Goal: Transaction & Acquisition: Purchase product/service

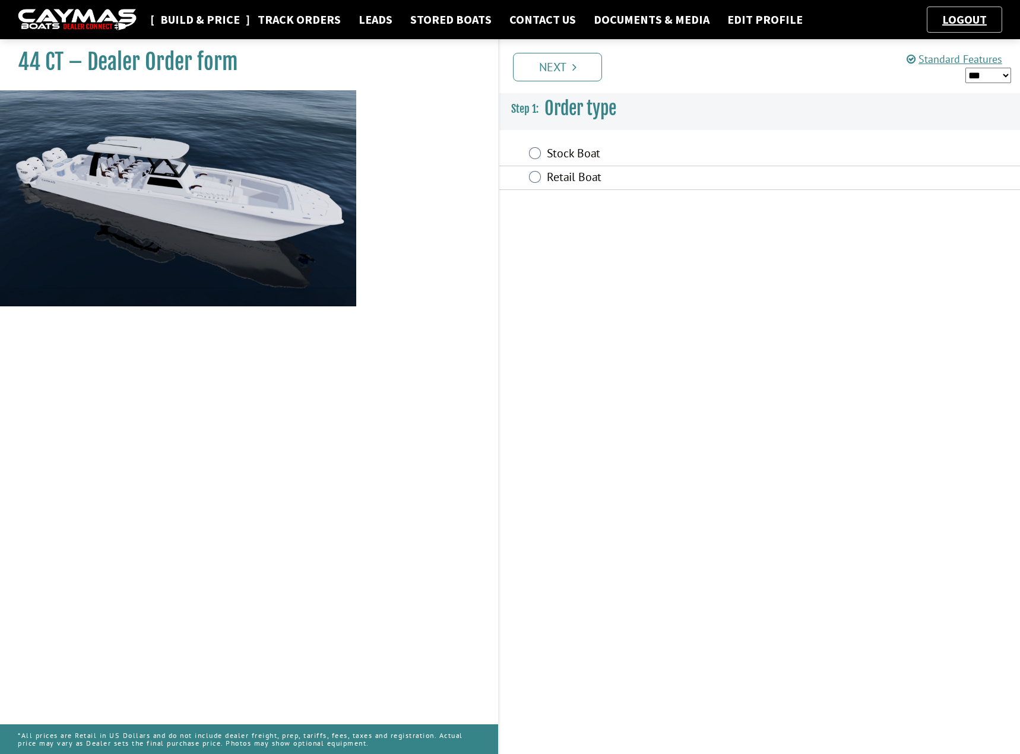
click at [211, 23] on link "Build & Price" at bounding box center [199, 19] width 91 height 15
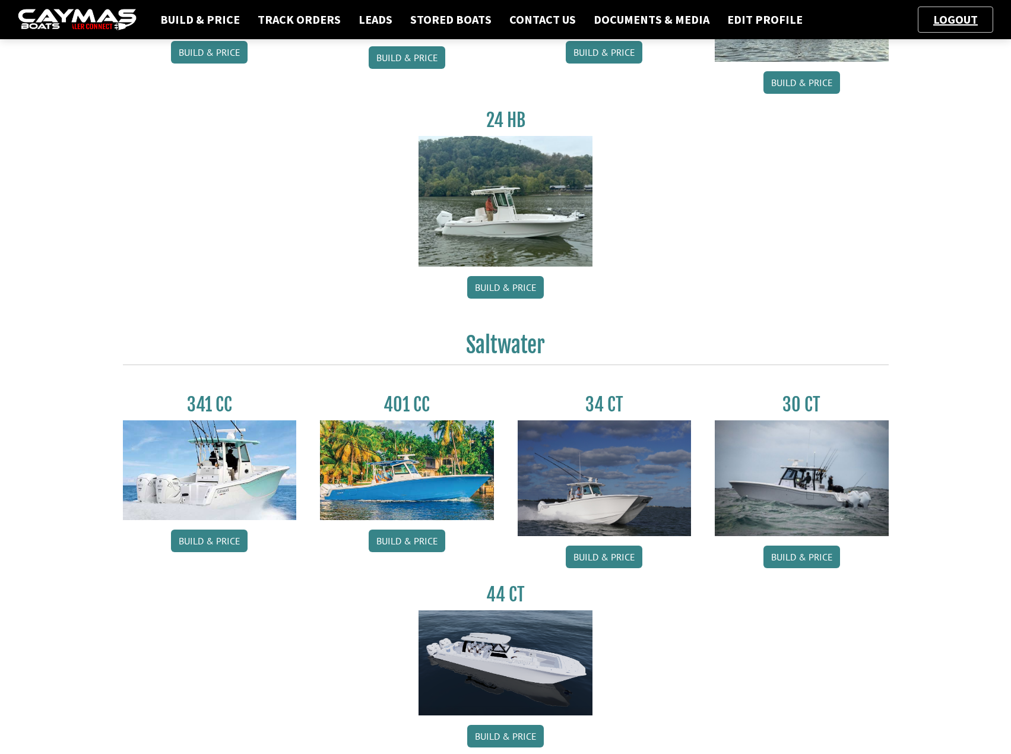
scroll to position [284, 0]
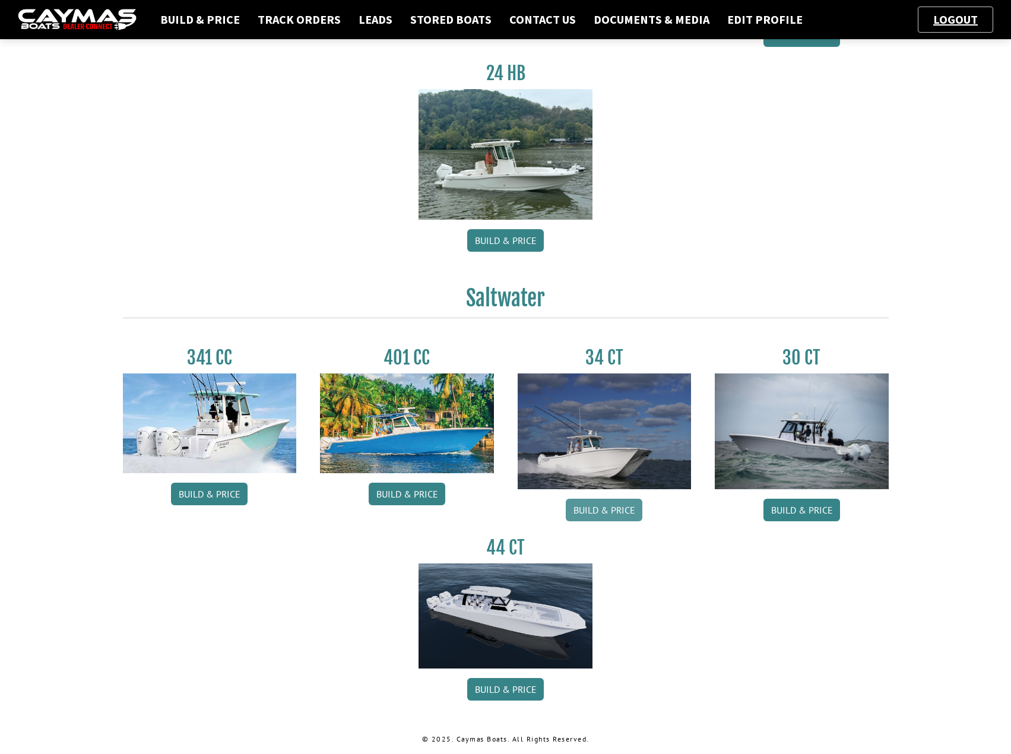
click at [621, 510] on link "Build & Price" at bounding box center [604, 510] width 77 height 23
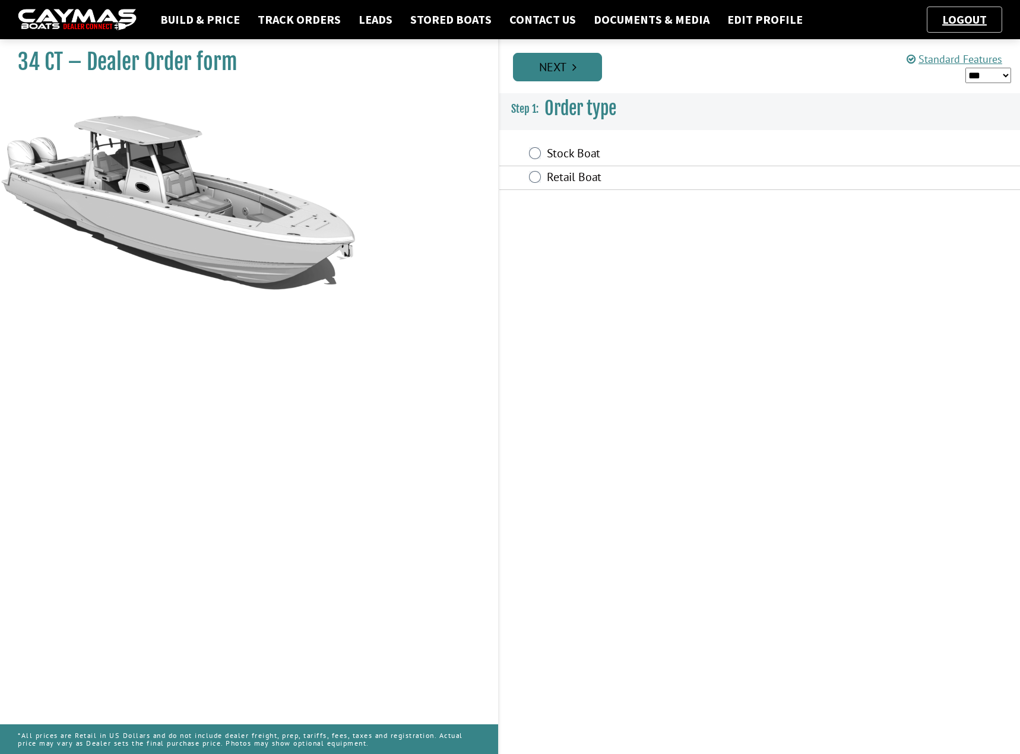
click at [575, 67] on icon "Pagination" at bounding box center [574, 67] width 4 height 12
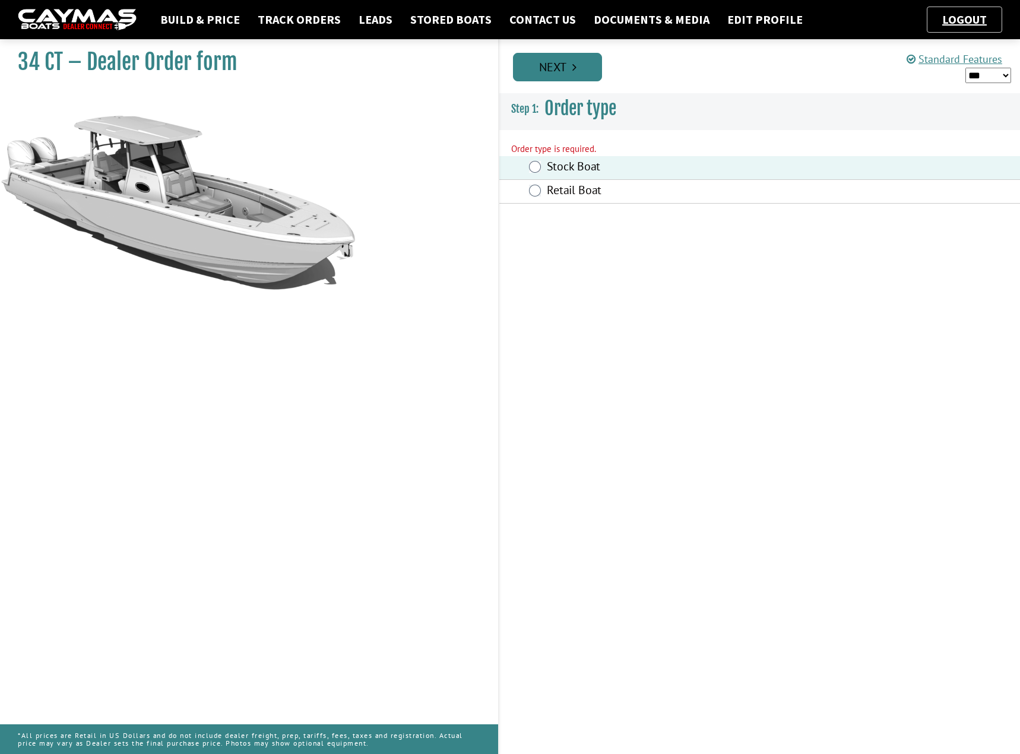
click at [576, 69] on icon "Pagination" at bounding box center [574, 67] width 4 height 12
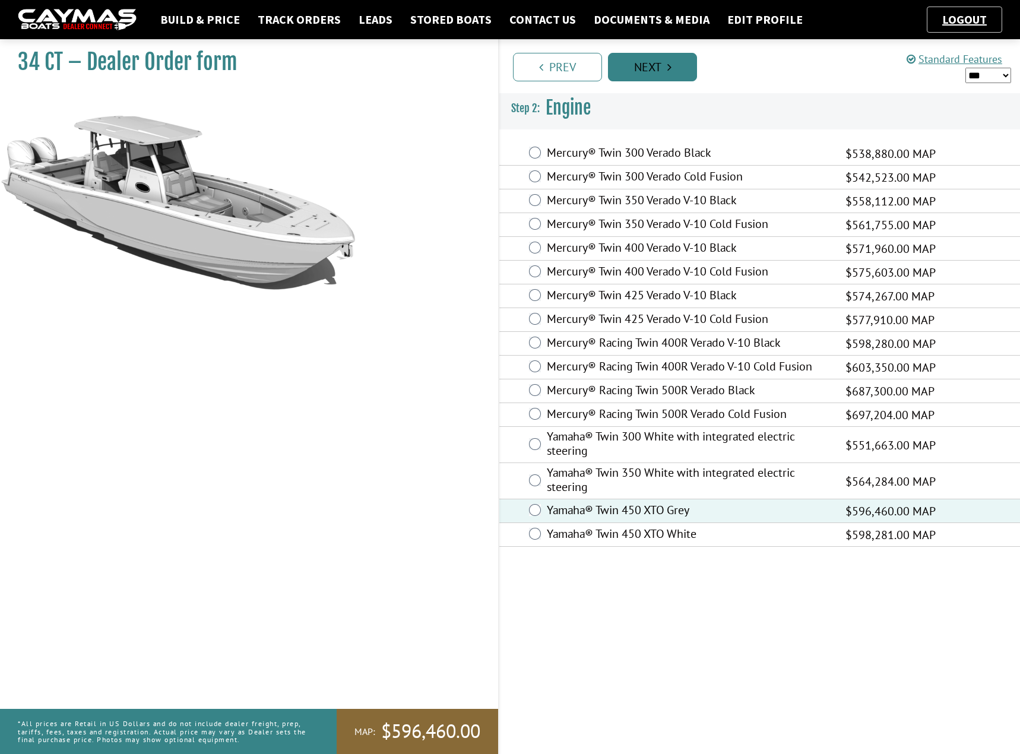
click at [672, 70] on link "Next" at bounding box center [652, 67] width 89 height 28
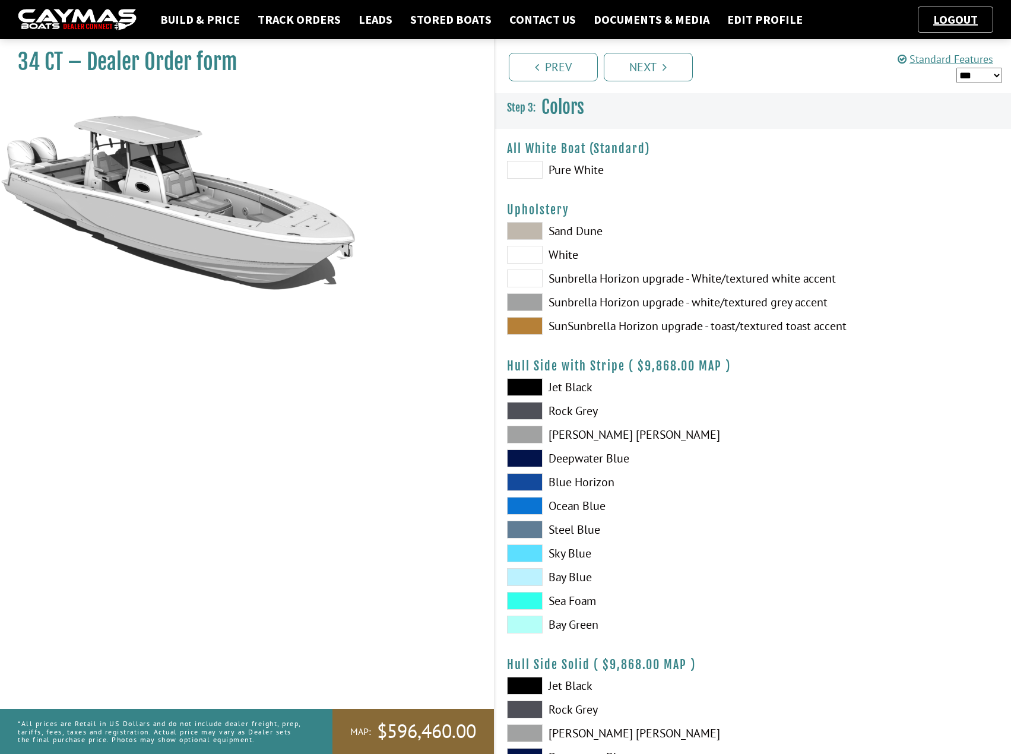
click at [526, 300] on span at bounding box center [525, 302] width 36 height 18
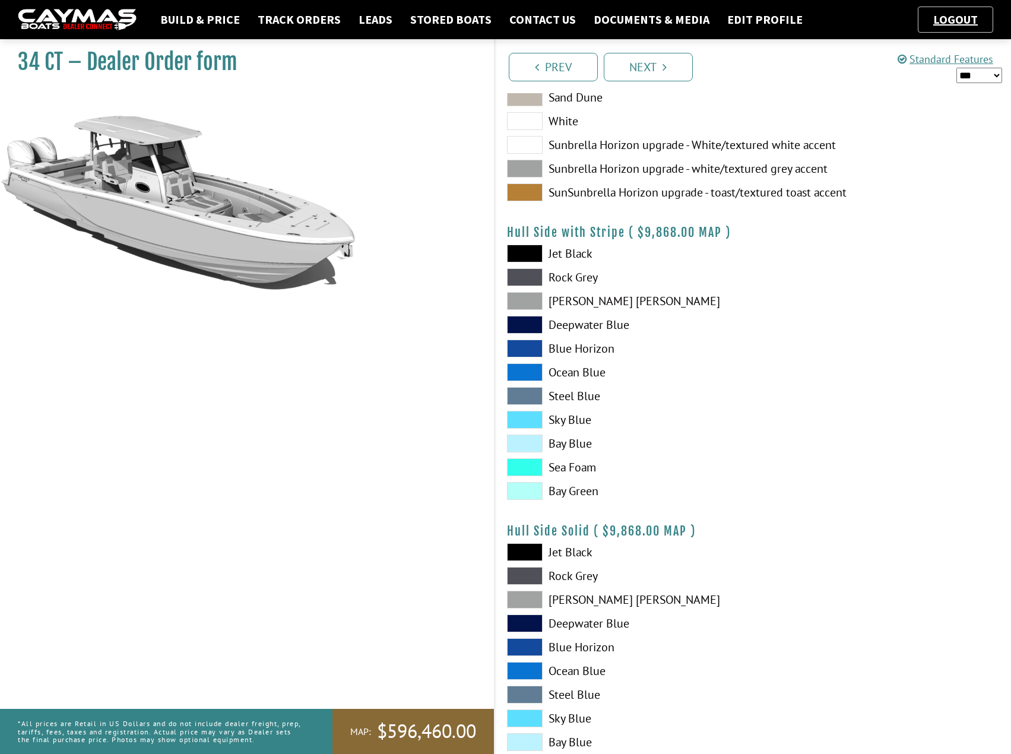
scroll to position [178, 0]
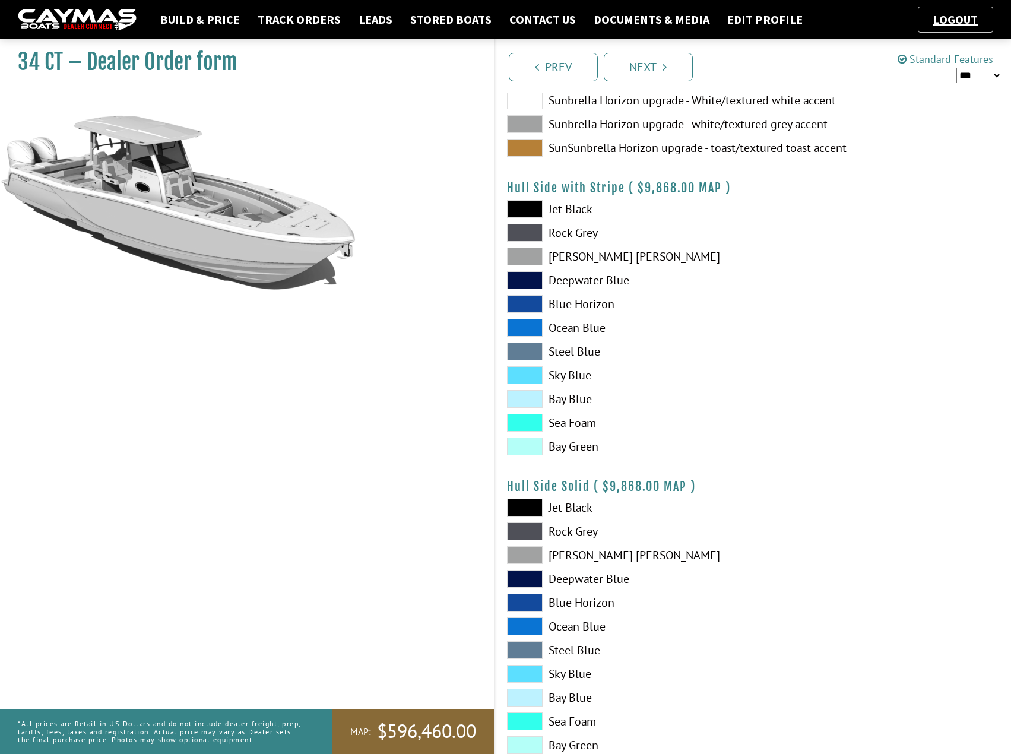
click at [528, 261] on span at bounding box center [525, 256] width 36 height 18
click at [529, 554] on span at bounding box center [525, 555] width 36 height 18
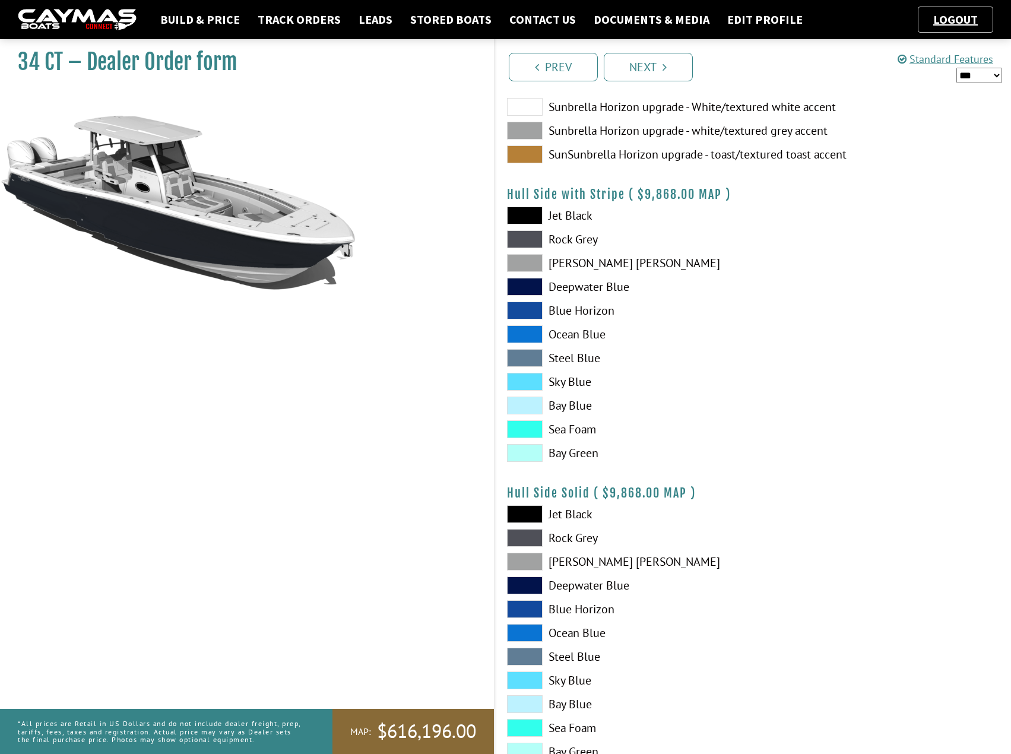
scroll to position [119, 0]
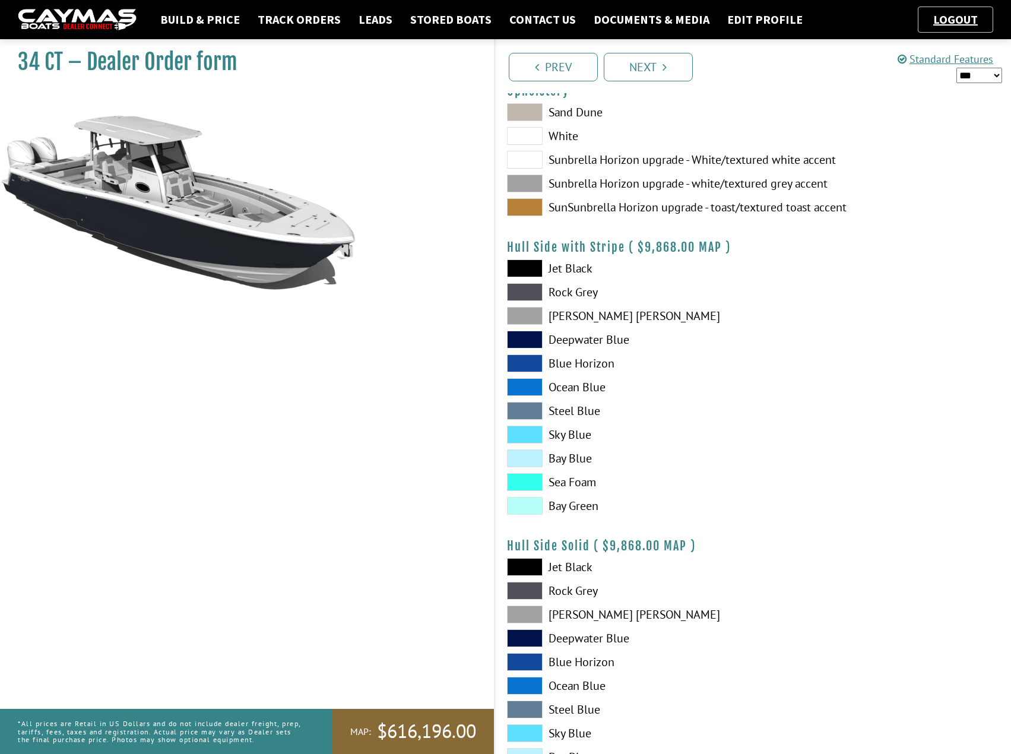
click at [528, 317] on span at bounding box center [525, 316] width 36 height 18
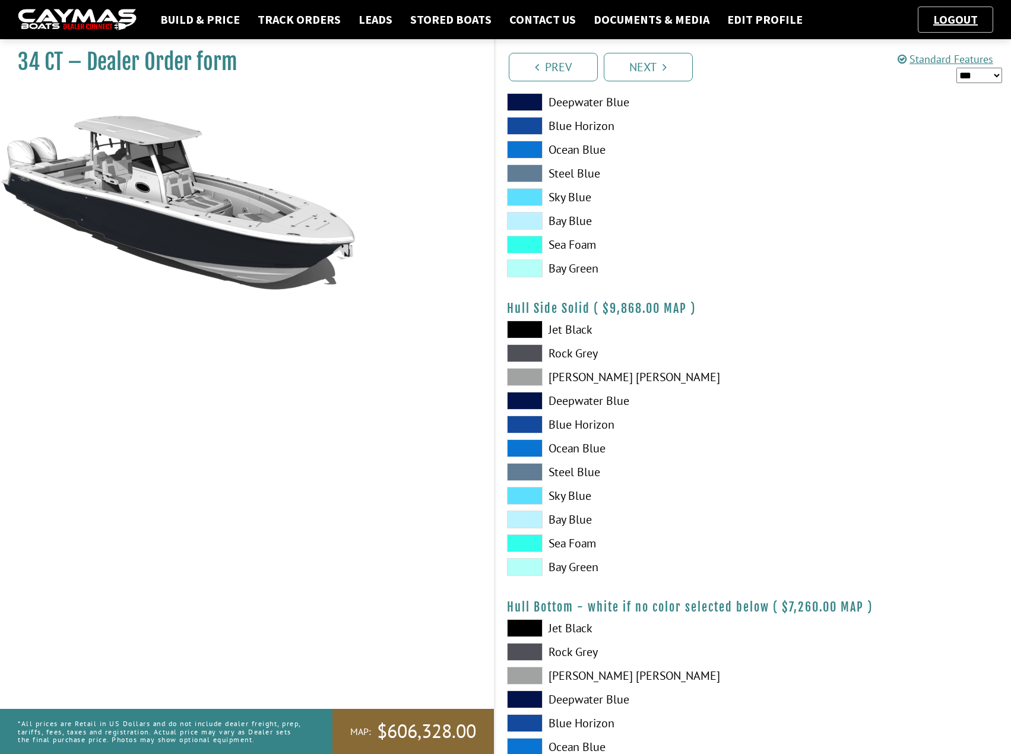
scroll to position [534, 0]
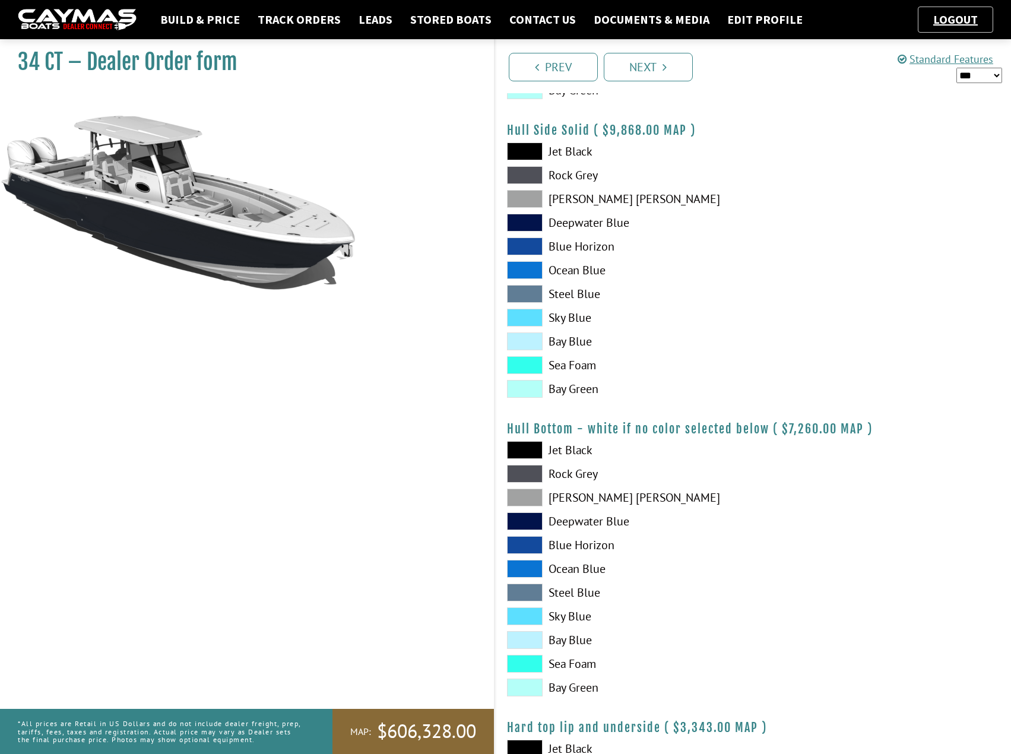
click at [528, 499] on span at bounding box center [525, 497] width 36 height 18
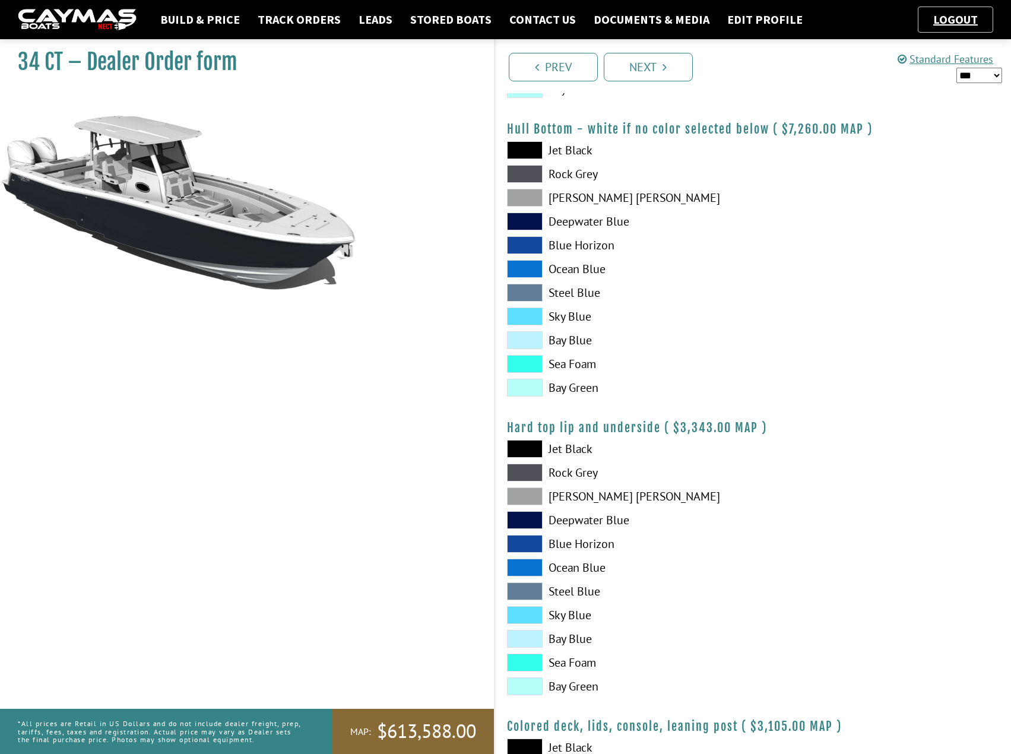
scroll to position [890, 0]
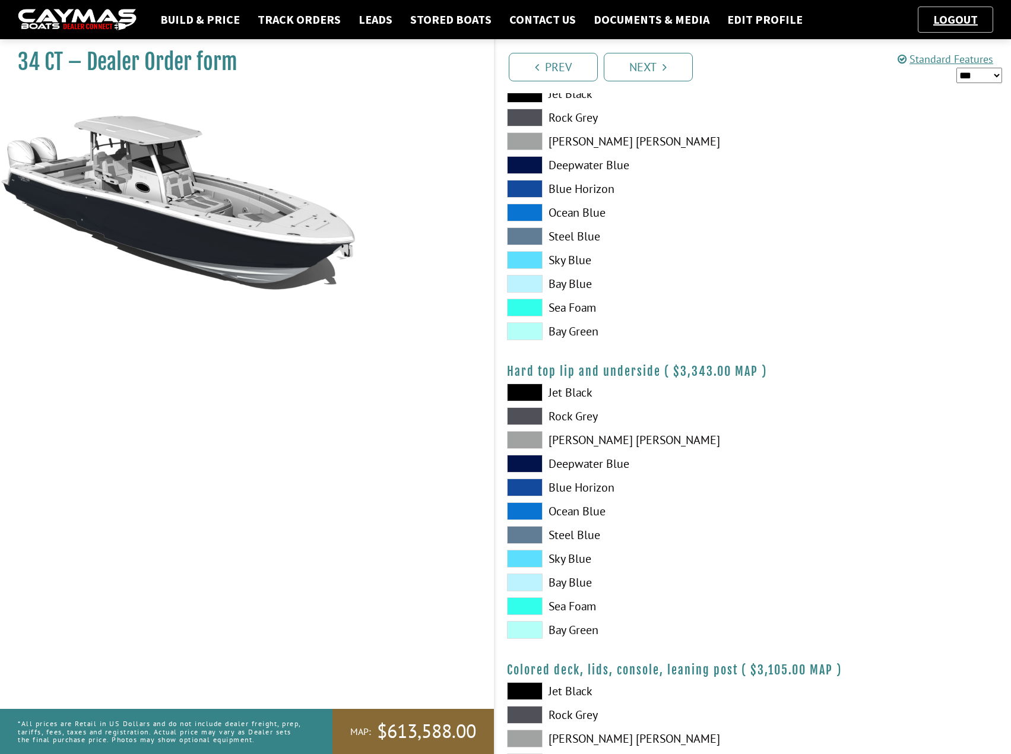
click at [534, 437] on span at bounding box center [525, 440] width 36 height 18
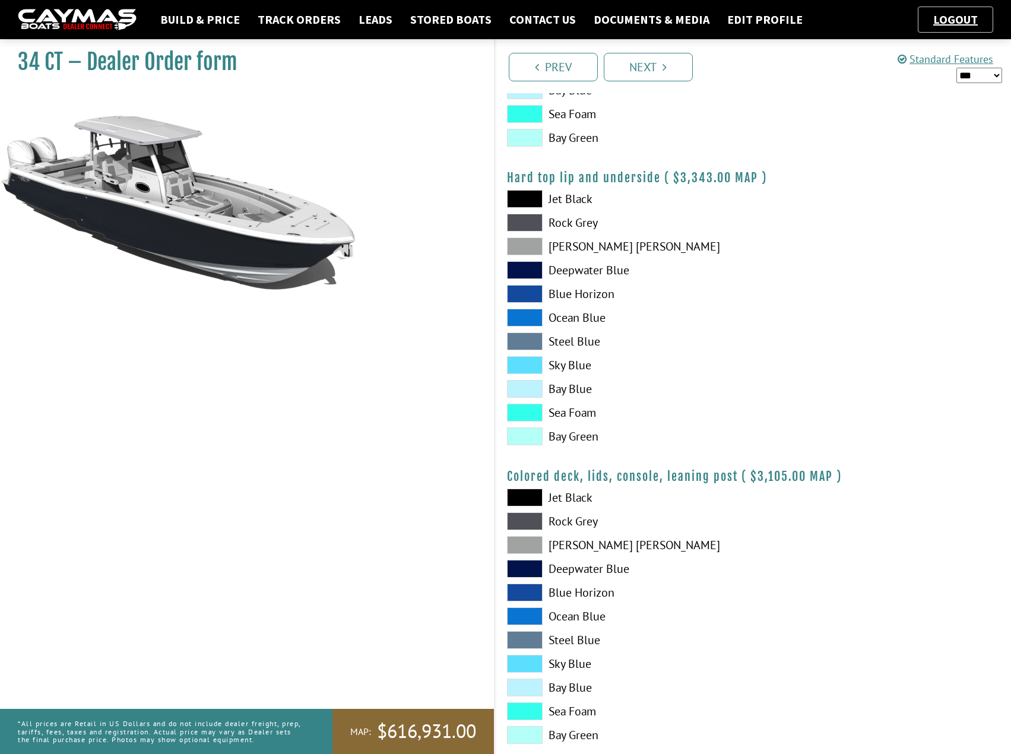
scroll to position [1108, 0]
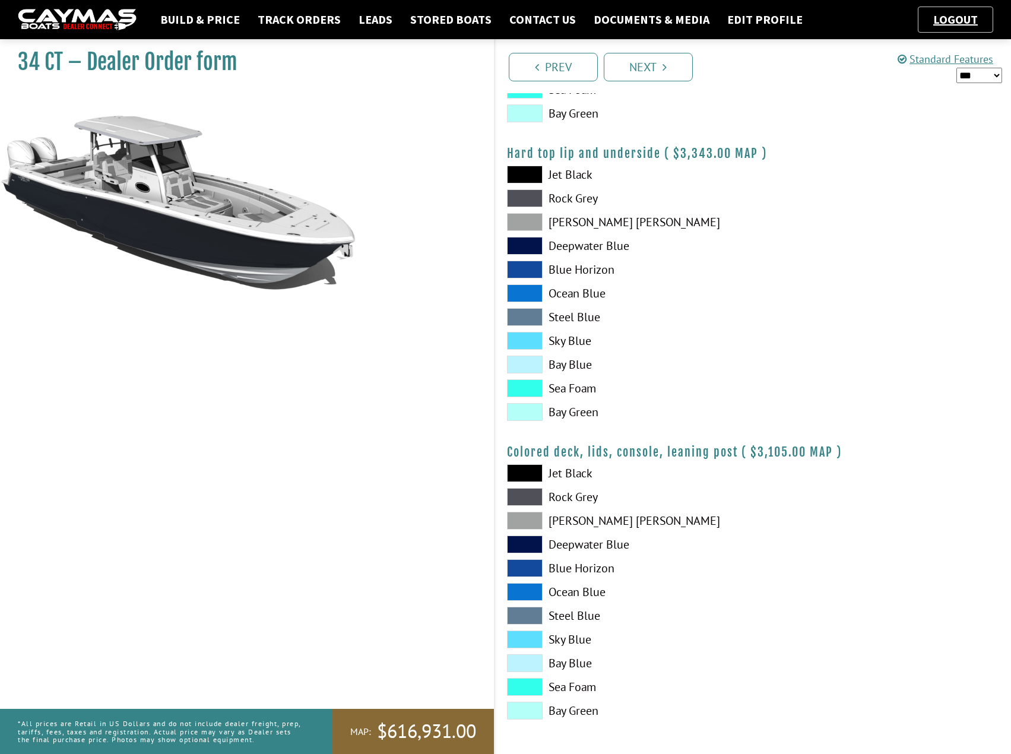
click at [531, 522] on span at bounding box center [525, 521] width 36 height 18
click at [665, 68] on icon "Pagination" at bounding box center [664, 67] width 4 height 12
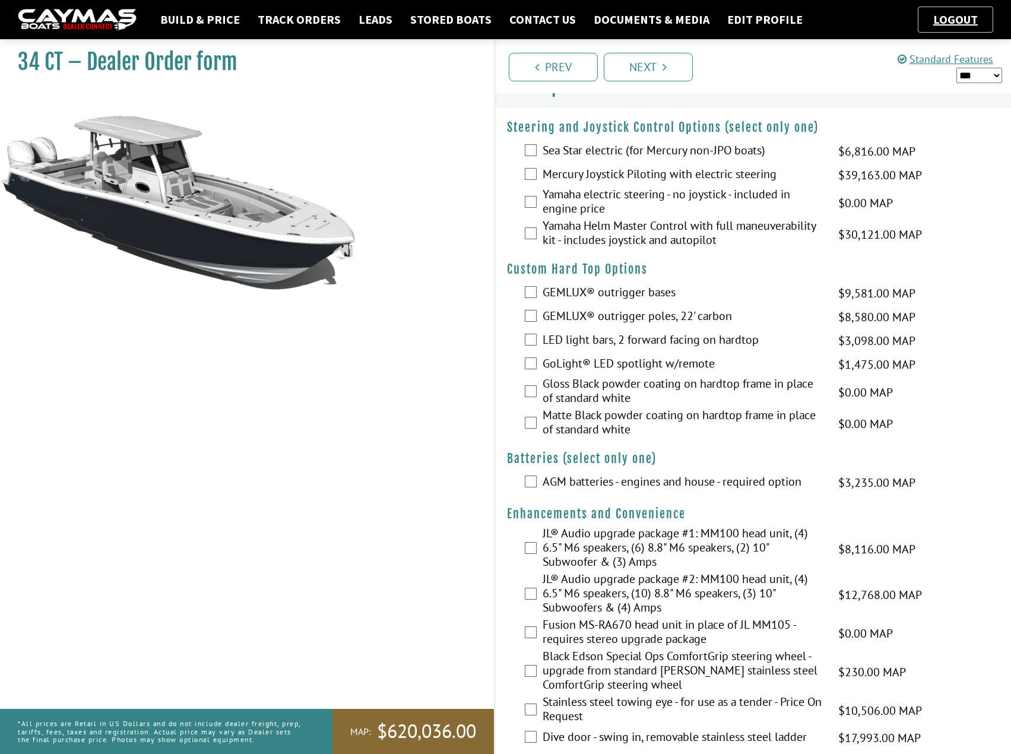
scroll to position [0, 0]
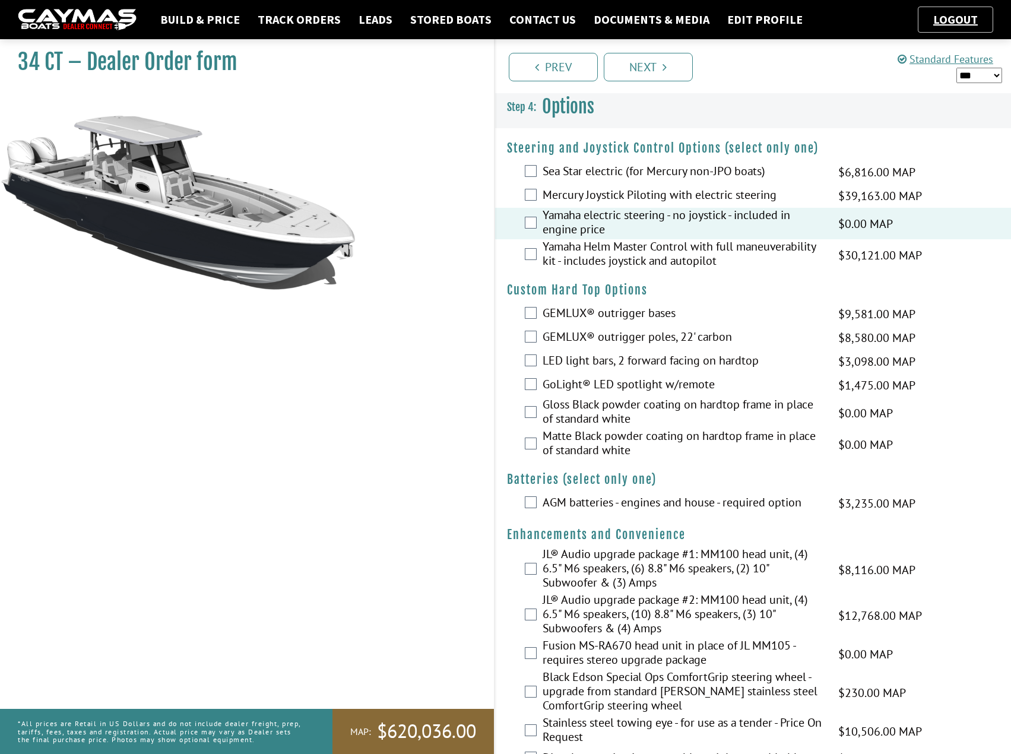
click at [522, 259] on div "Yamaha Helm Master Control with full maneuverability kit - includes joystick an…" at bounding box center [753, 254] width 516 height 31
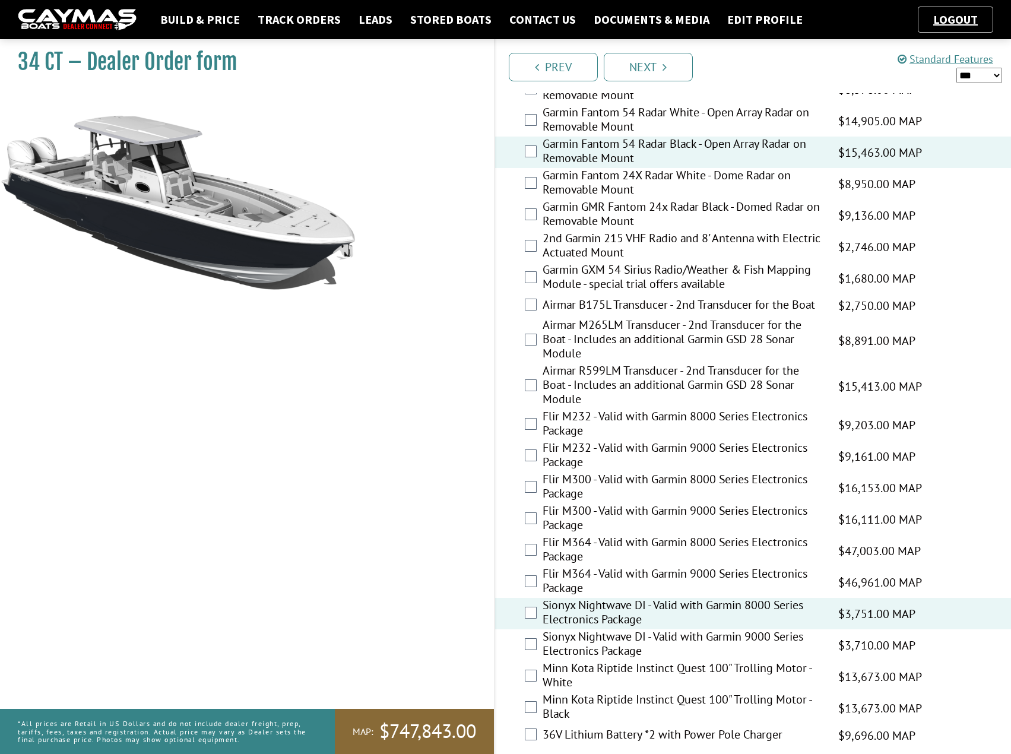
scroll to position [2075, 0]
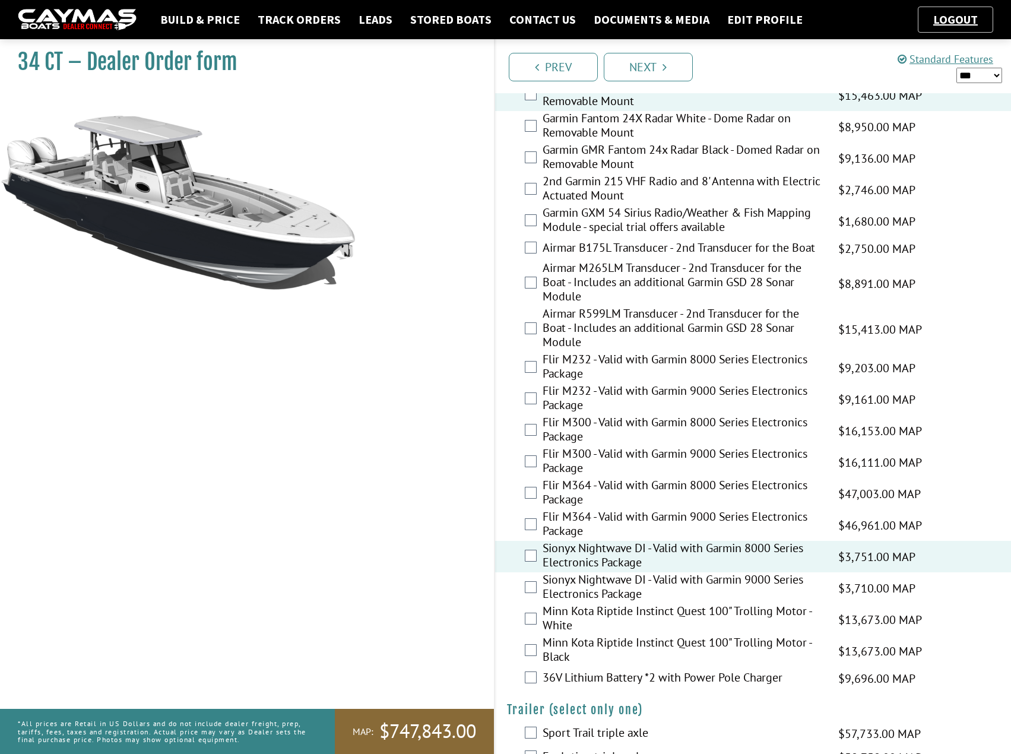
click at [536, 722] on div "Sport Trail triple axle $57,733.00 MAP $57,733.00 MSRP $34,640.00 $42,243.00" at bounding box center [753, 734] width 516 height 24
click at [977, 76] on select "*** ****** ******" at bounding box center [979, 75] width 46 height 15
select select "*"
click at [956, 68] on select "*** ****** ******" at bounding box center [979, 75] width 46 height 15
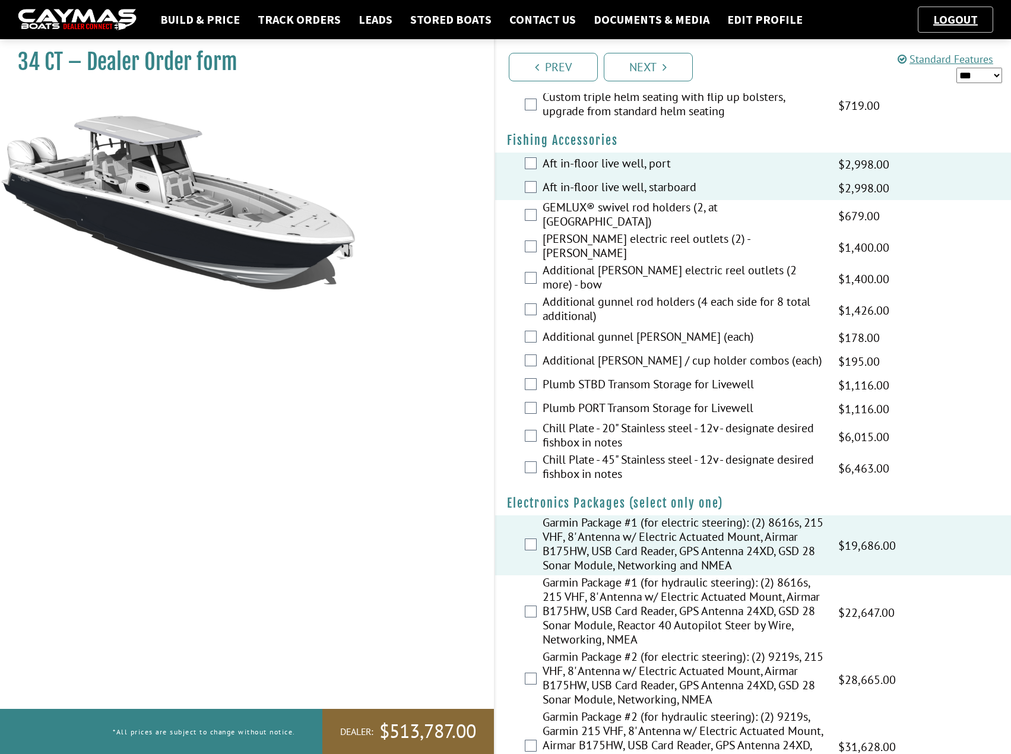
scroll to position [1244, 0]
